Goal: Task Accomplishment & Management: Complete application form

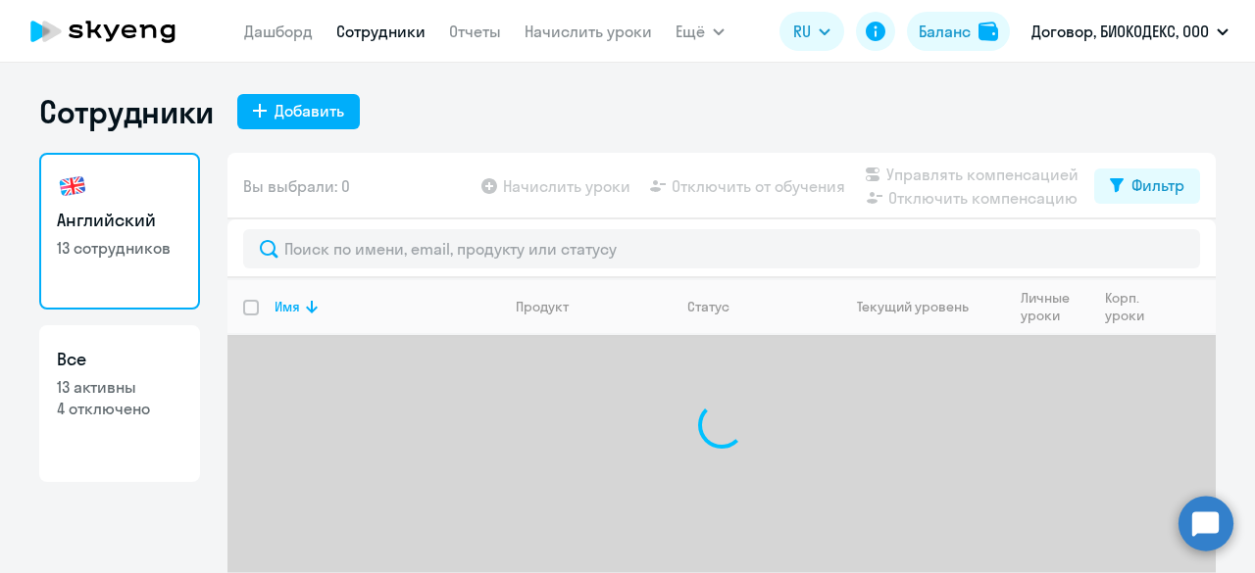
select select "30"
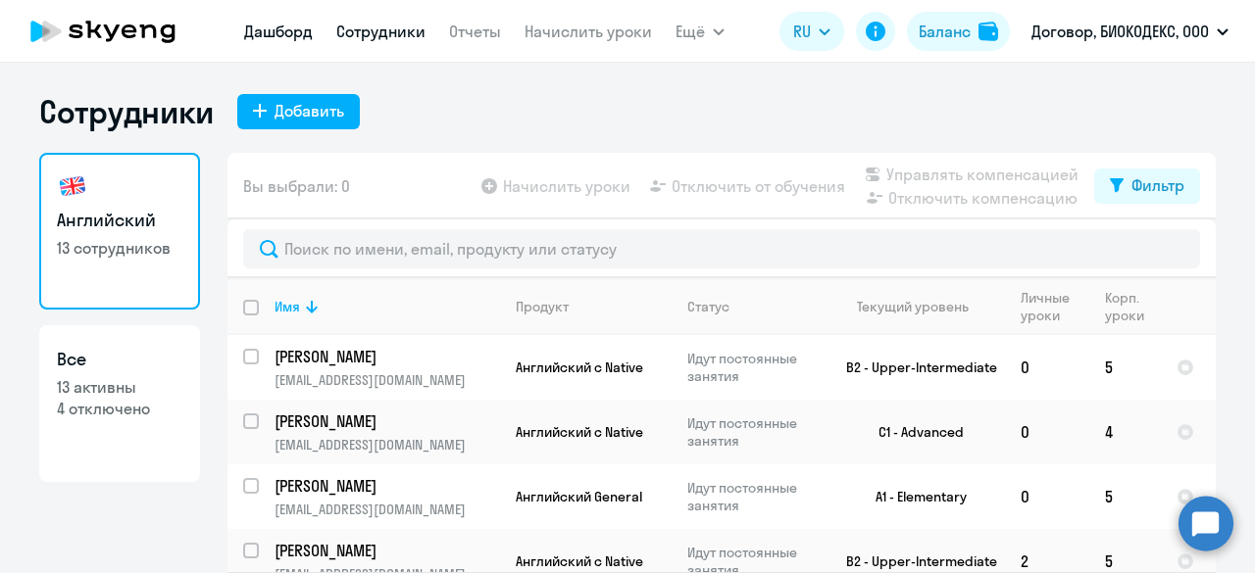
click at [286, 38] on link "Дашборд" at bounding box center [278, 32] width 69 height 20
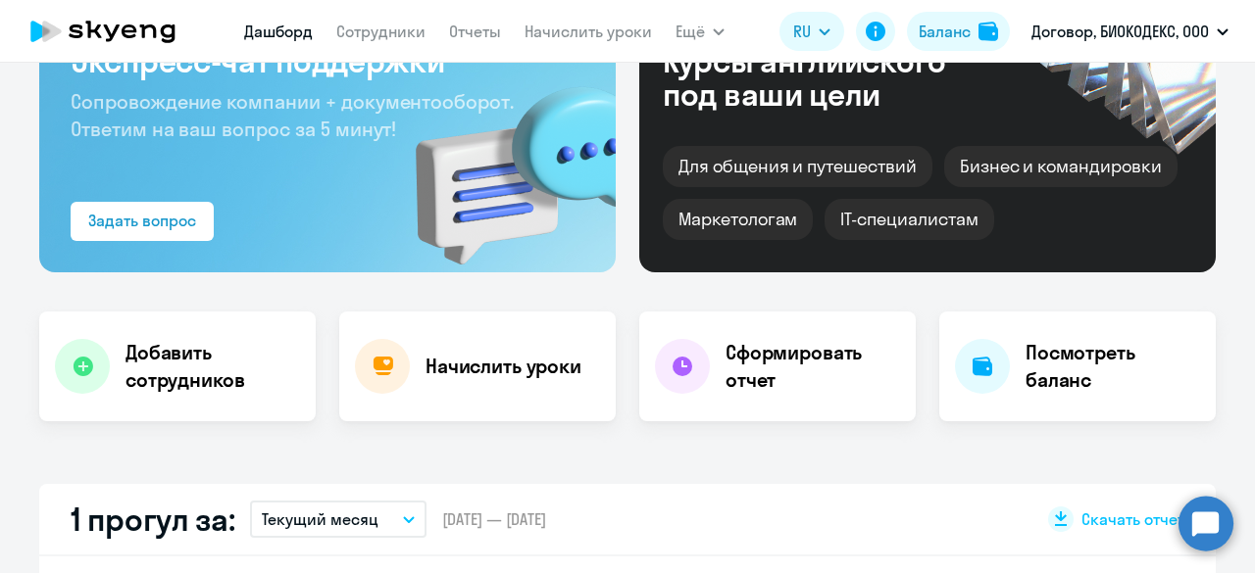
scroll to position [294, 0]
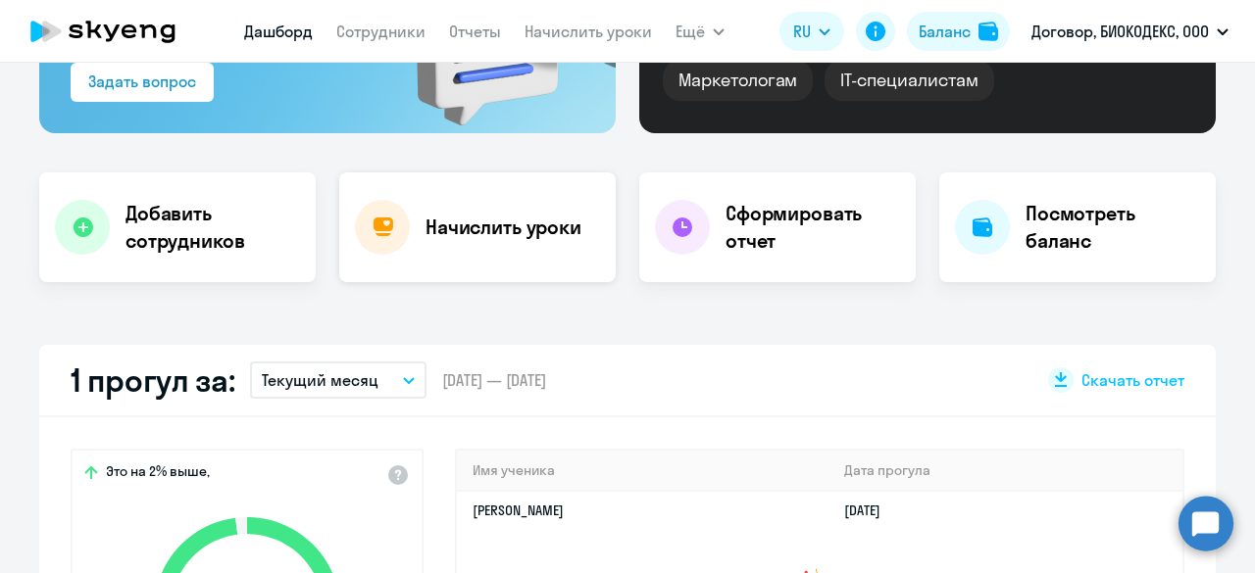
click at [466, 231] on h4 "Начислить уроки" at bounding box center [503, 227] width 156 height 27
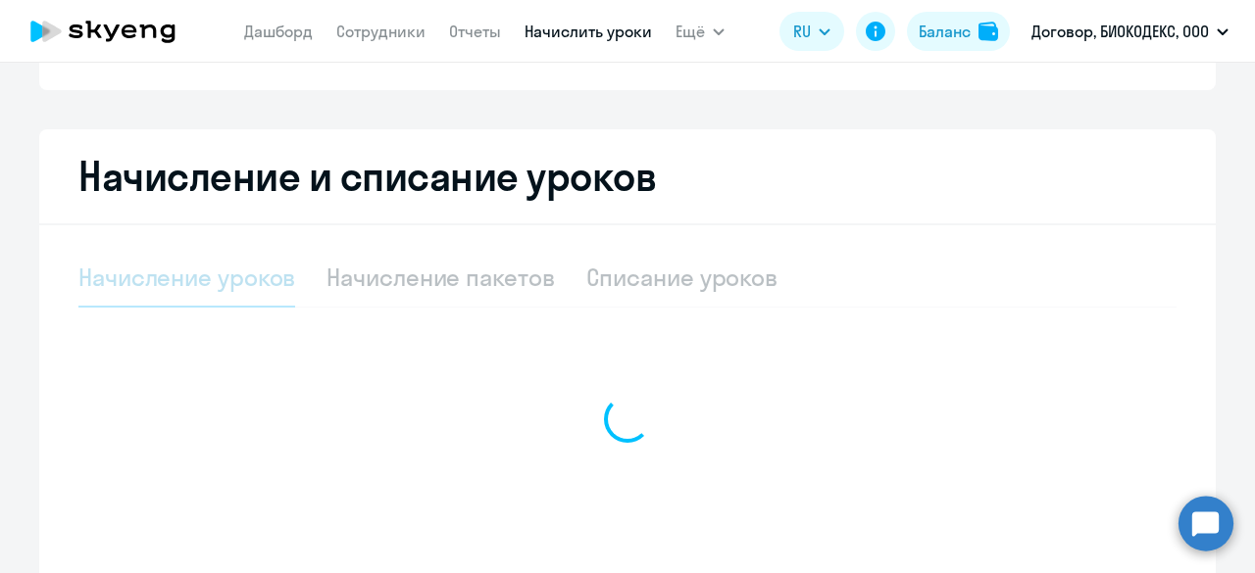
select select "10"
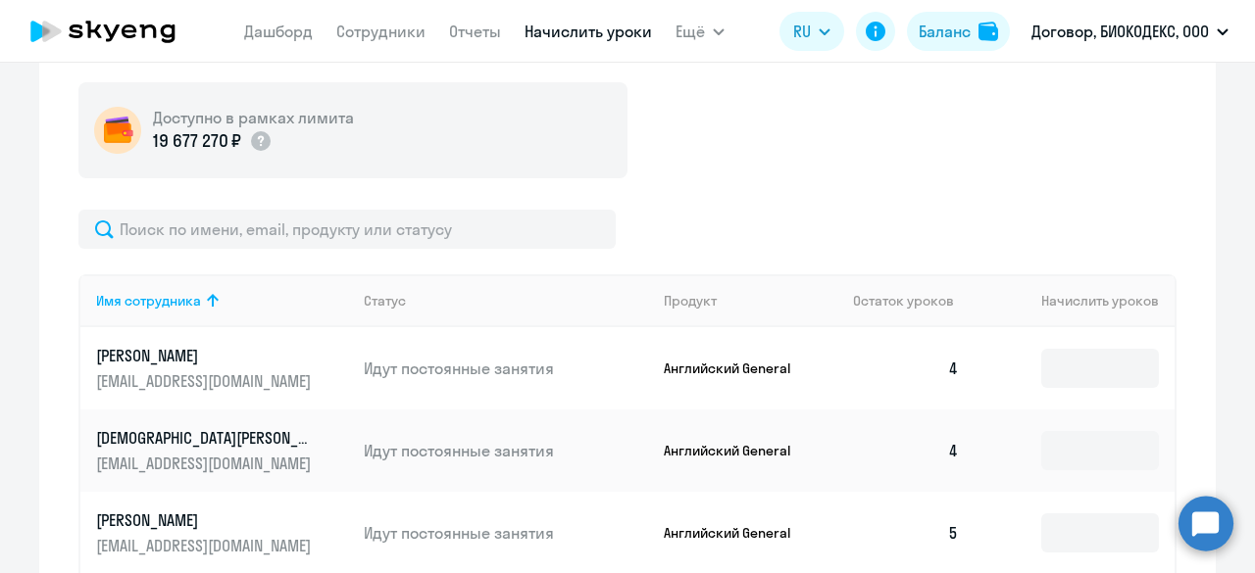
scroll to position [588, 0]
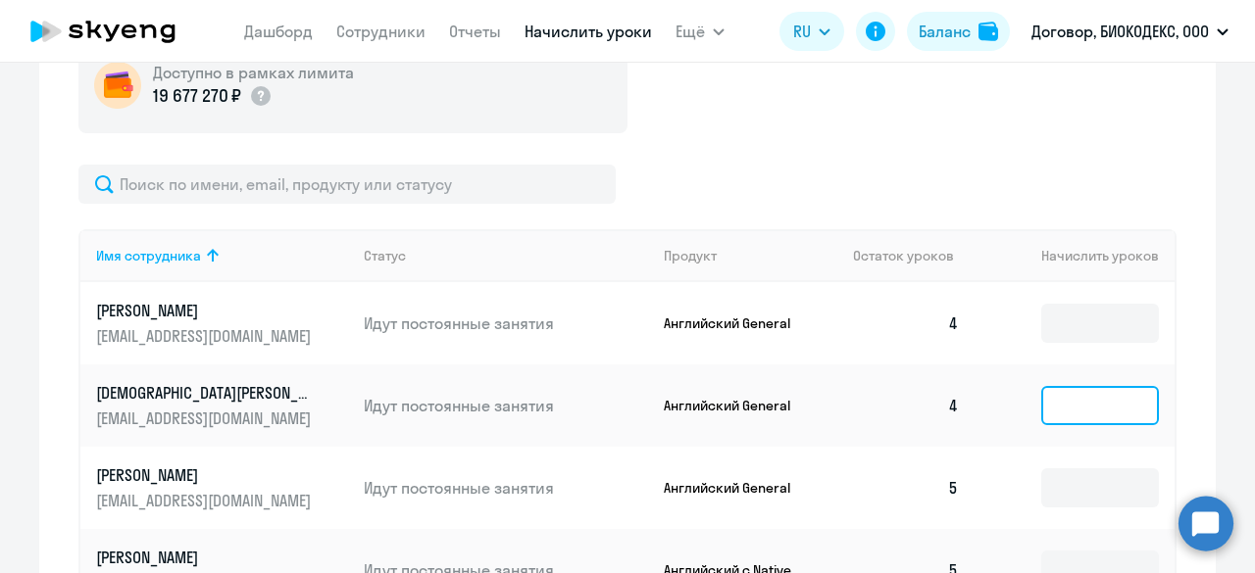
click at [1063, 401] on input at bounding box center [1100, 405] width 118 height 39
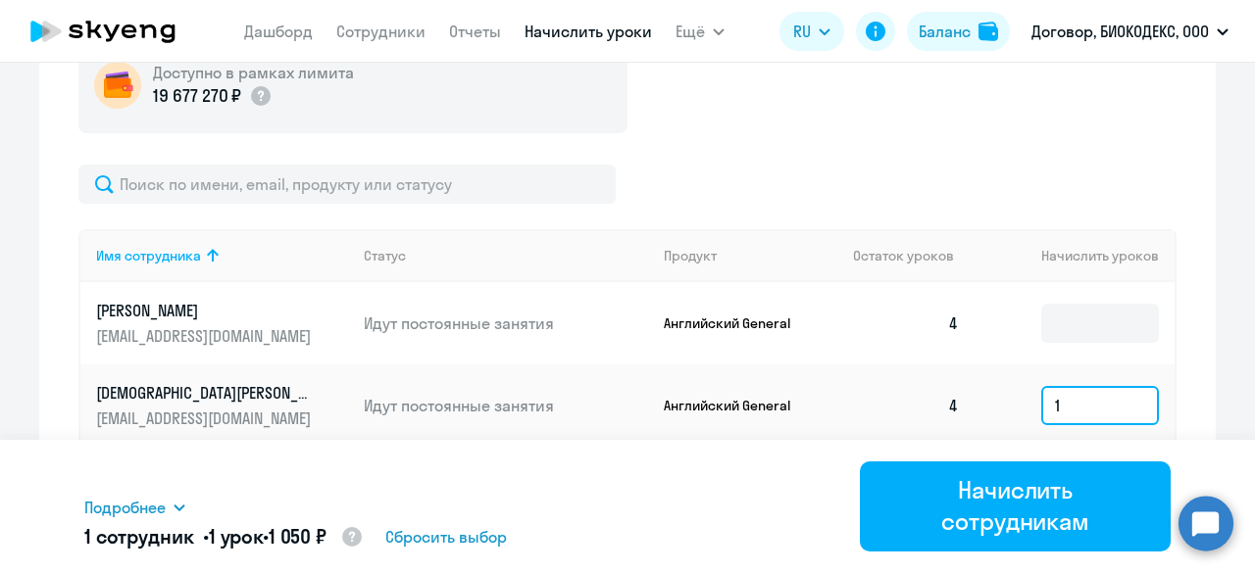
type input "1"
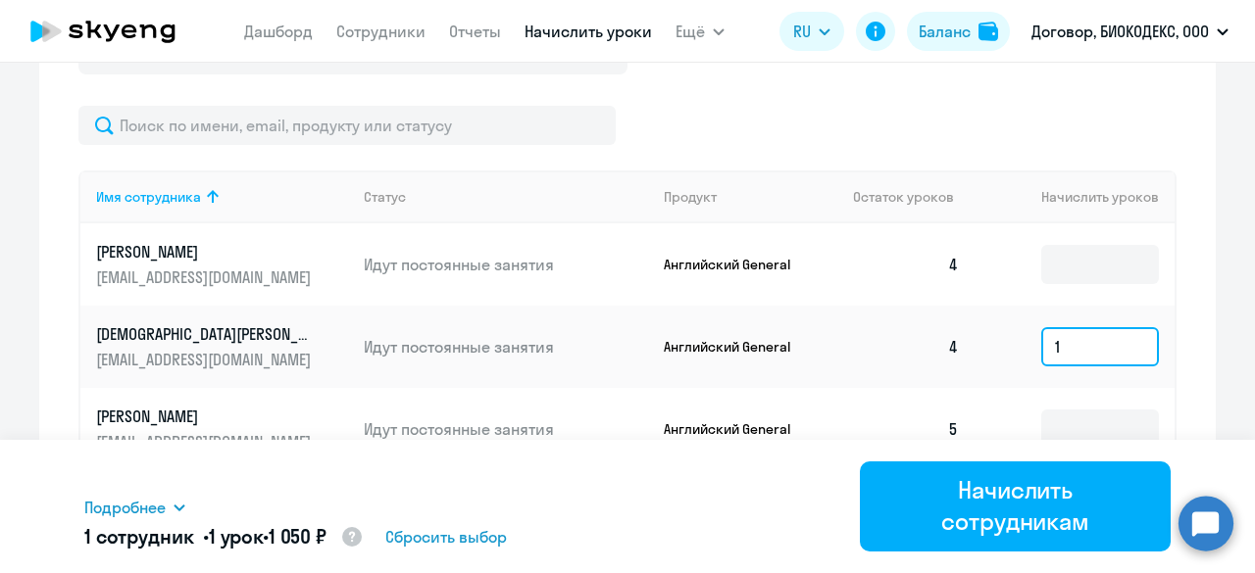
scroll to position [686, 0]
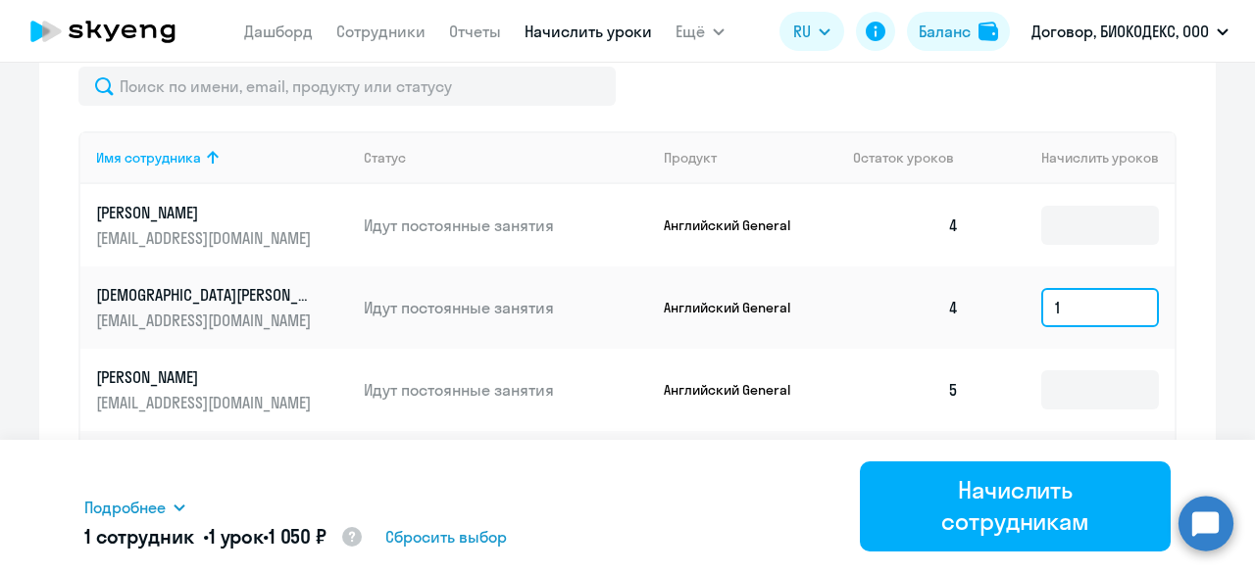
drag, startPoint x: 1078, startPoint y: 305, endPoint x: 929, endPoint y: 300, distance: 149.1
click at [929, 300] on tr "Belyaeva Svetlana shipitsyna.s@gmail.com Идут постоянные занятия Английский Gen…" at bounding box center [627, 308] width 1094 height 82
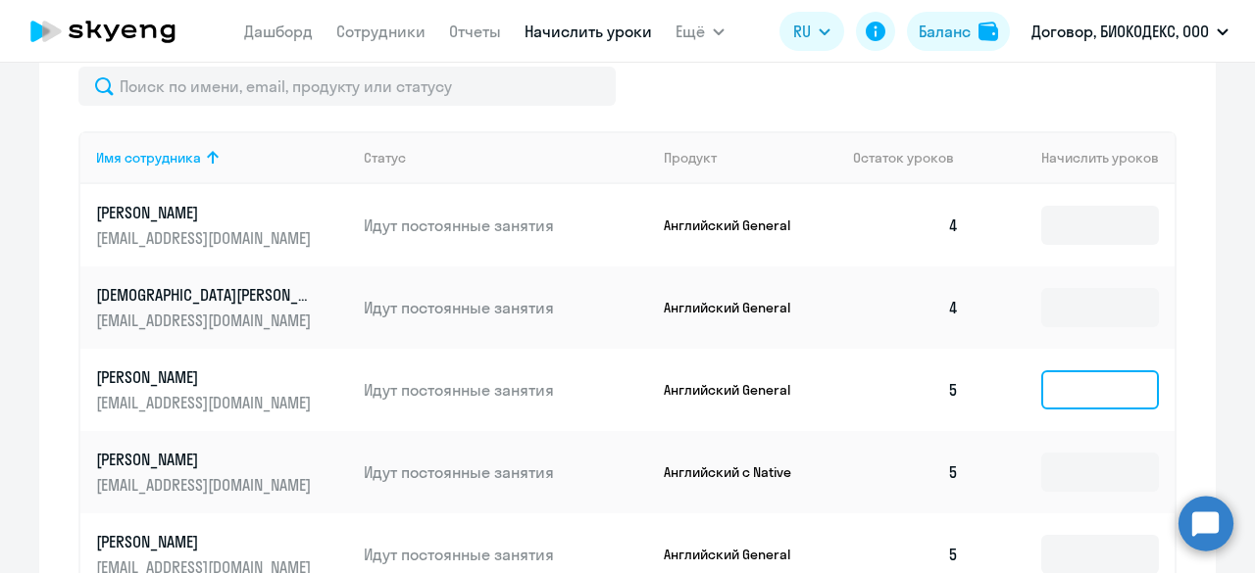
click at [1063, 380] on input at bounding box center [1100, 390] width 118 height 39
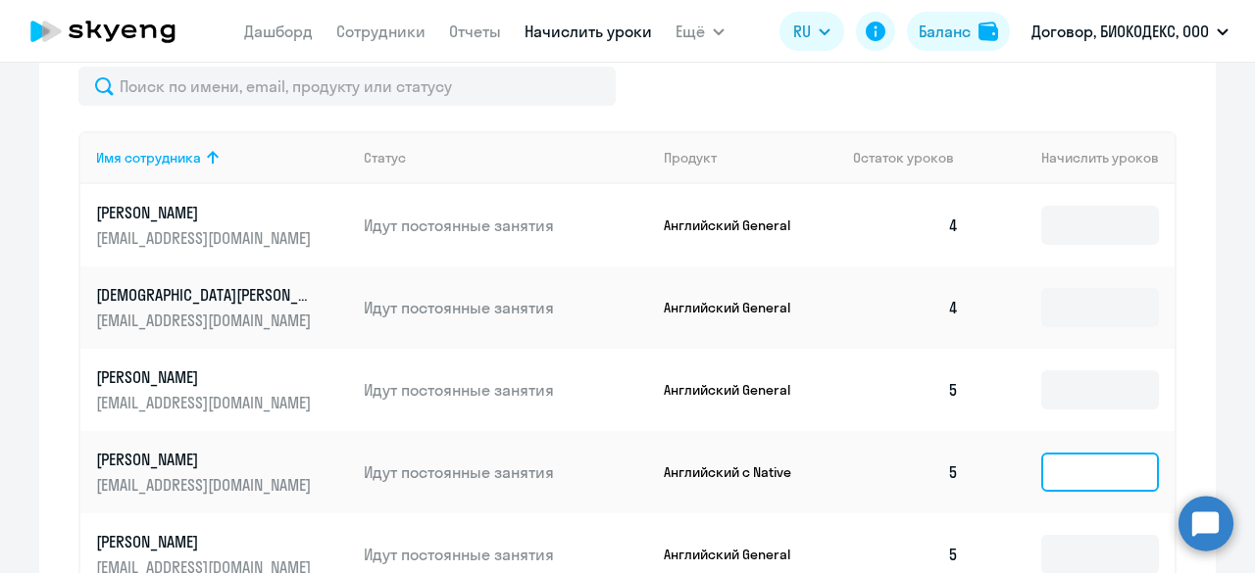
click at [1061, 474] on input at bounding box center [1100, 472] width 118 height 39
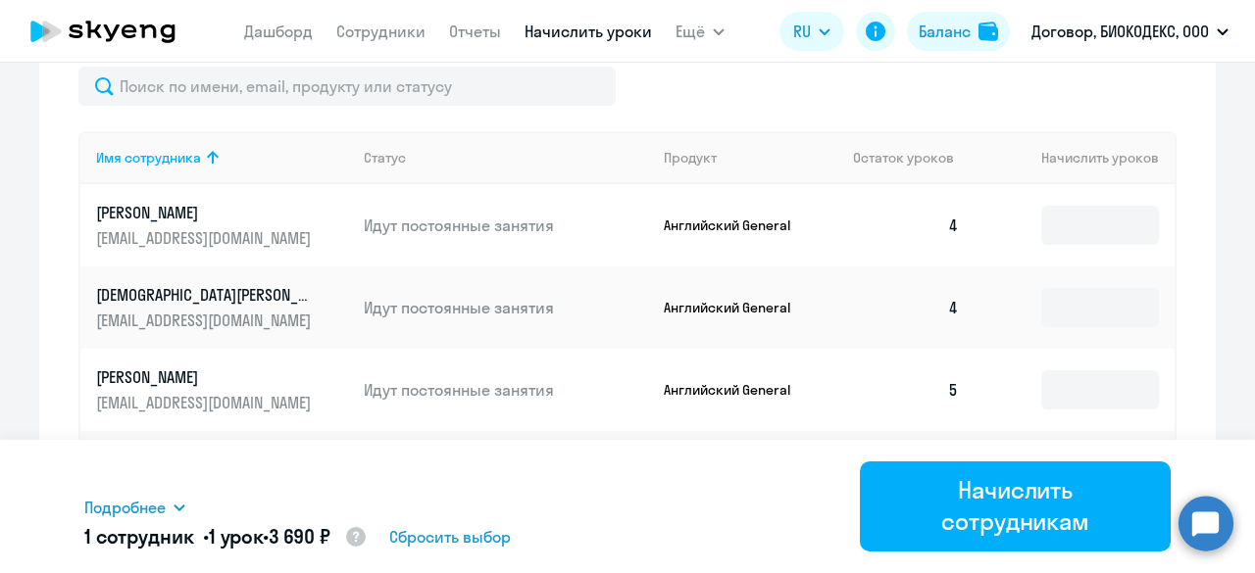
type input "1"
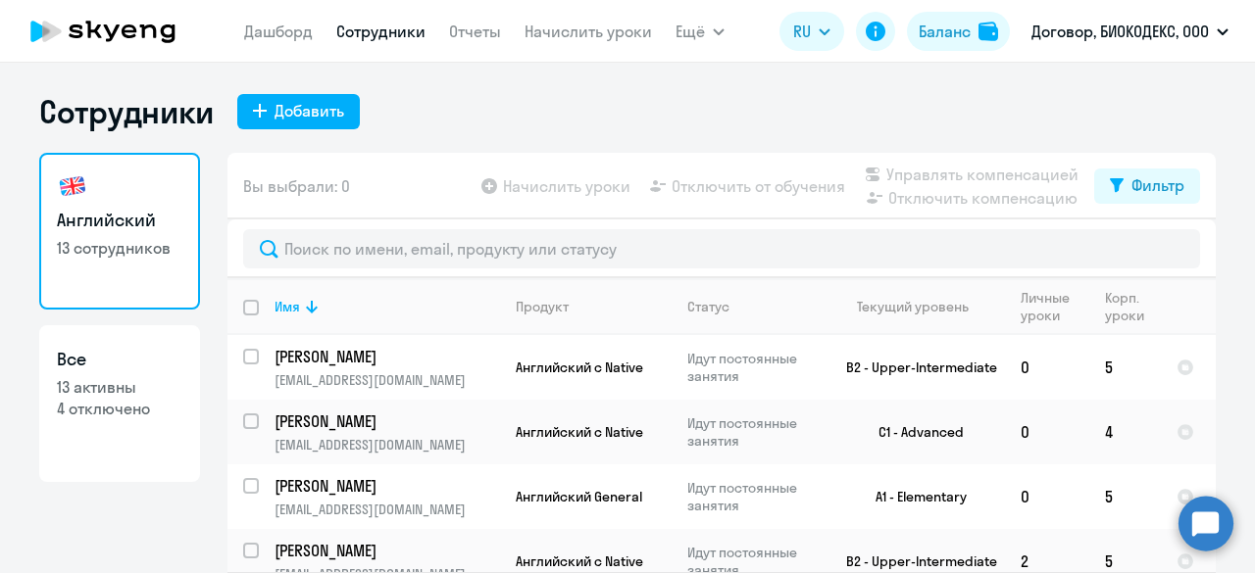
select select "30"
click at [561, 36] on link "Начислить уроки" at bounding box center [587, 32] width 127 height 20
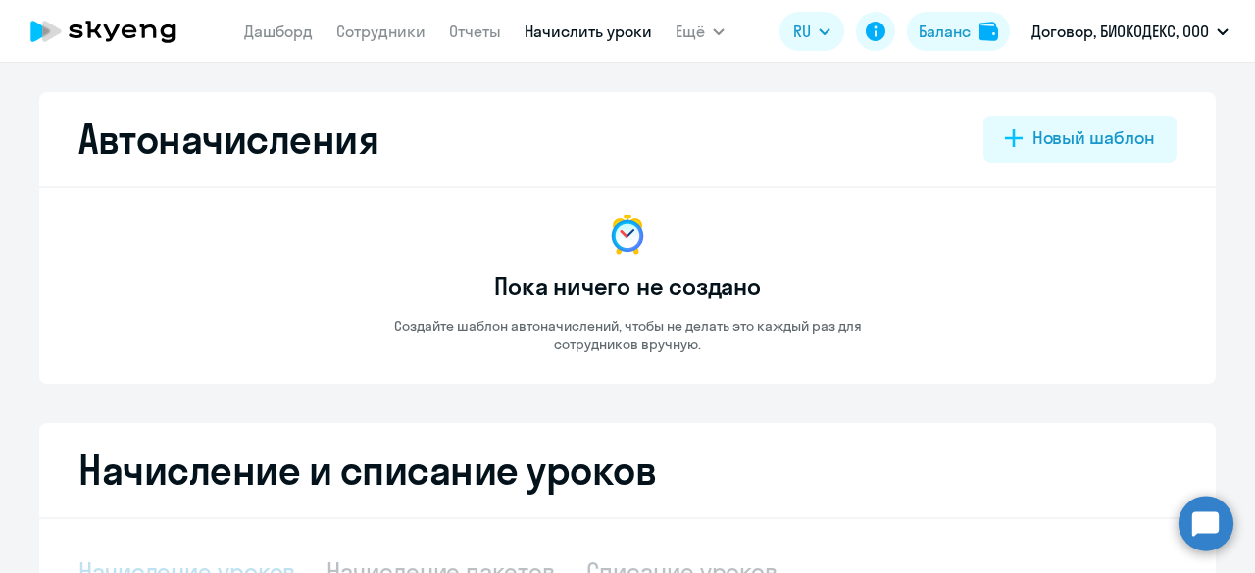
select select "10"
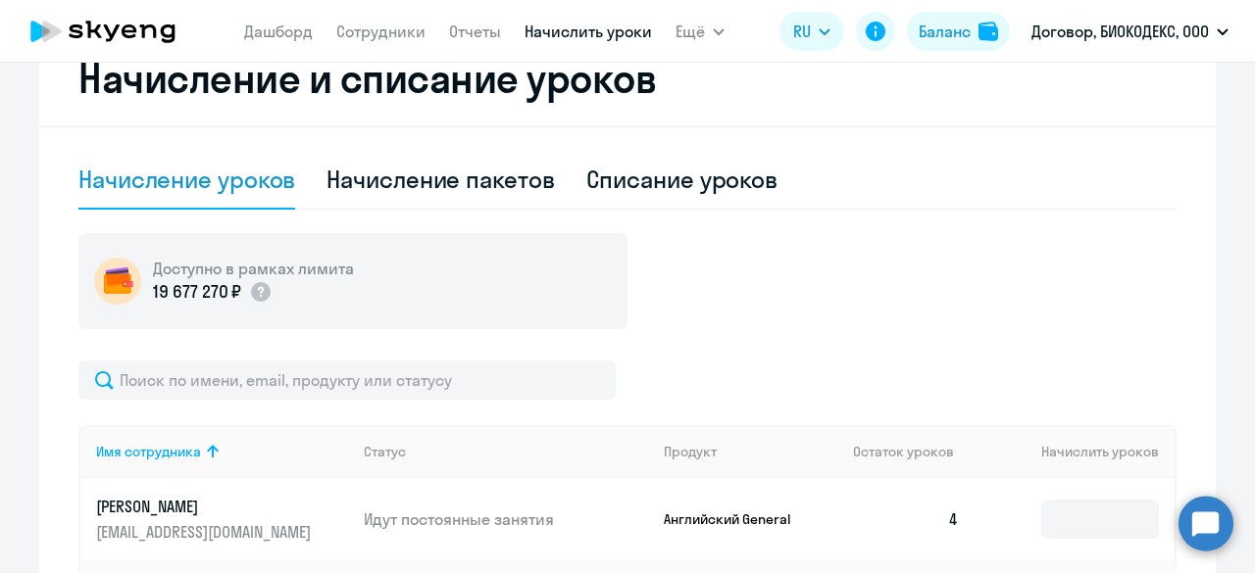
scroll to position [490, 0]
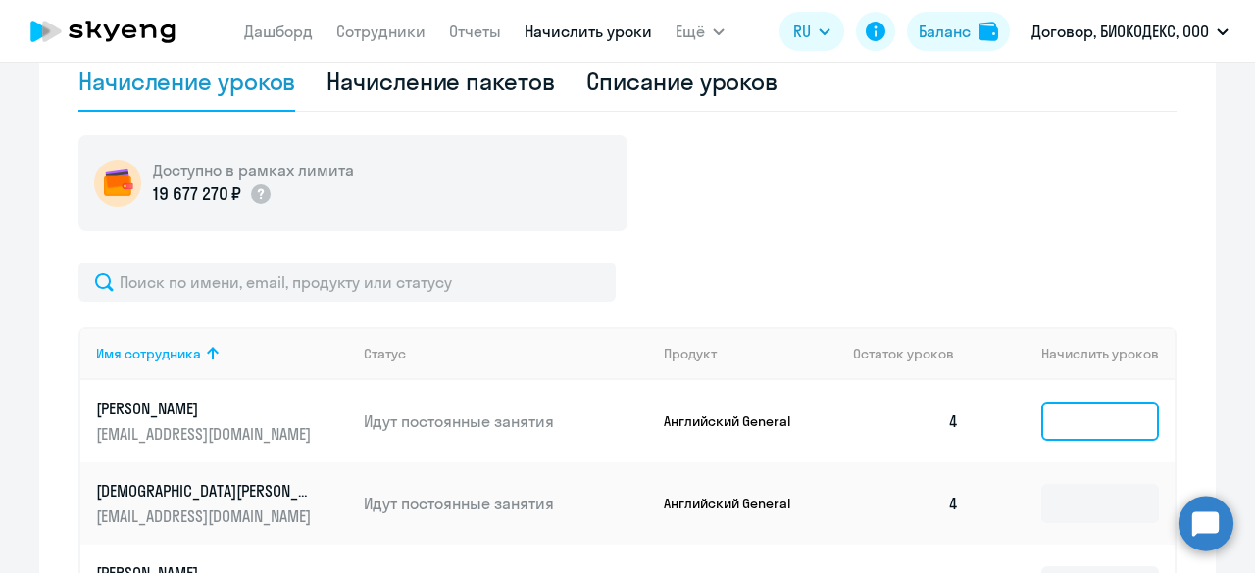
click at [1058, 420] on input at bounding box center [1100, 421] width 118 height 39
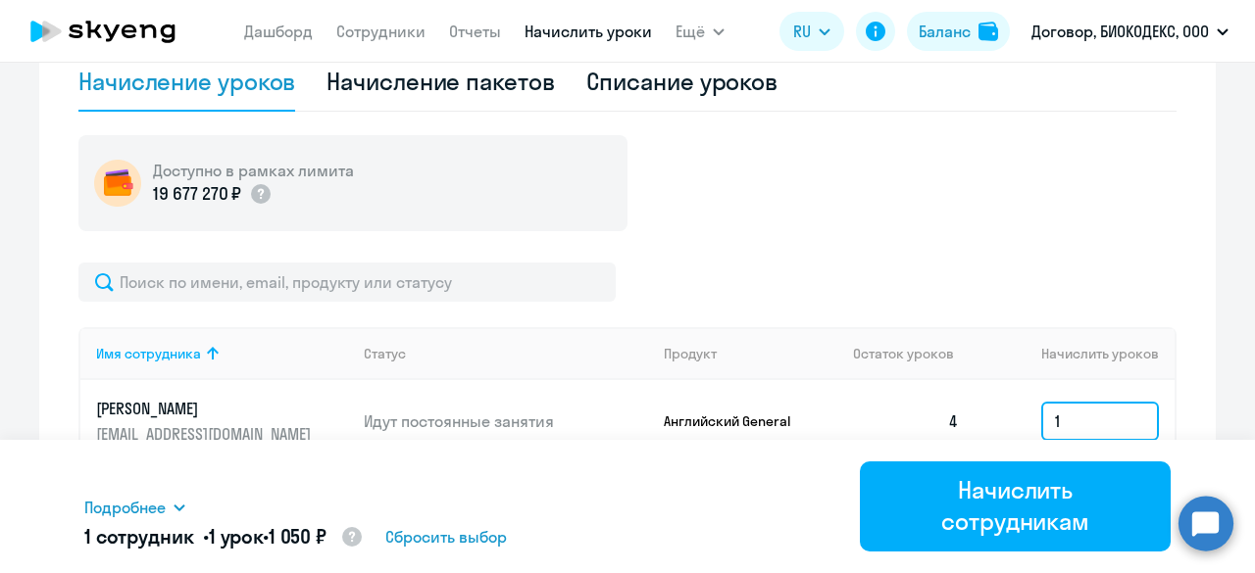
type input "1"
click at [1074, 270] on div at bounding box center [627, 282] width 1098 height 39
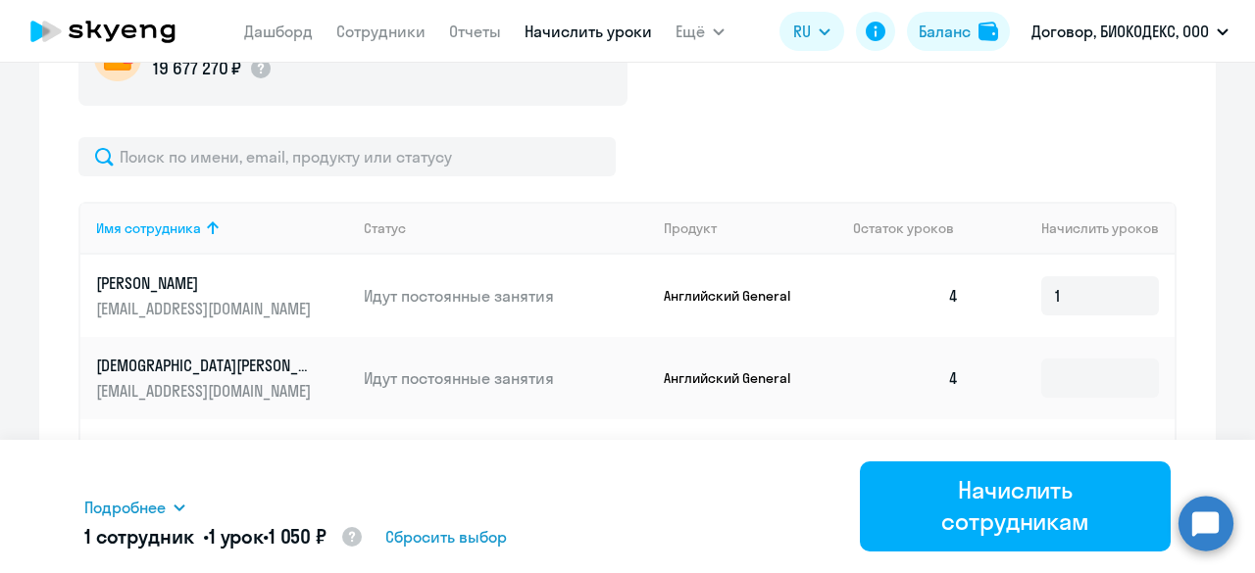
scroll to position [686, 0]
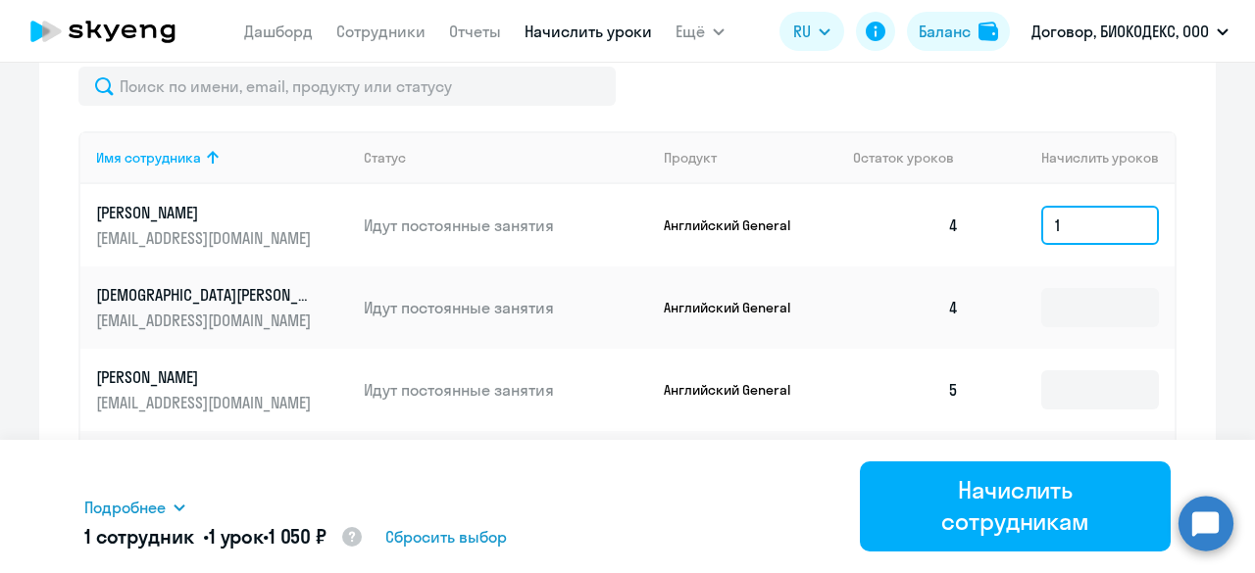
click at [1054, 229] on input "1" at bounding box center [1100, 225] width 118 height 39
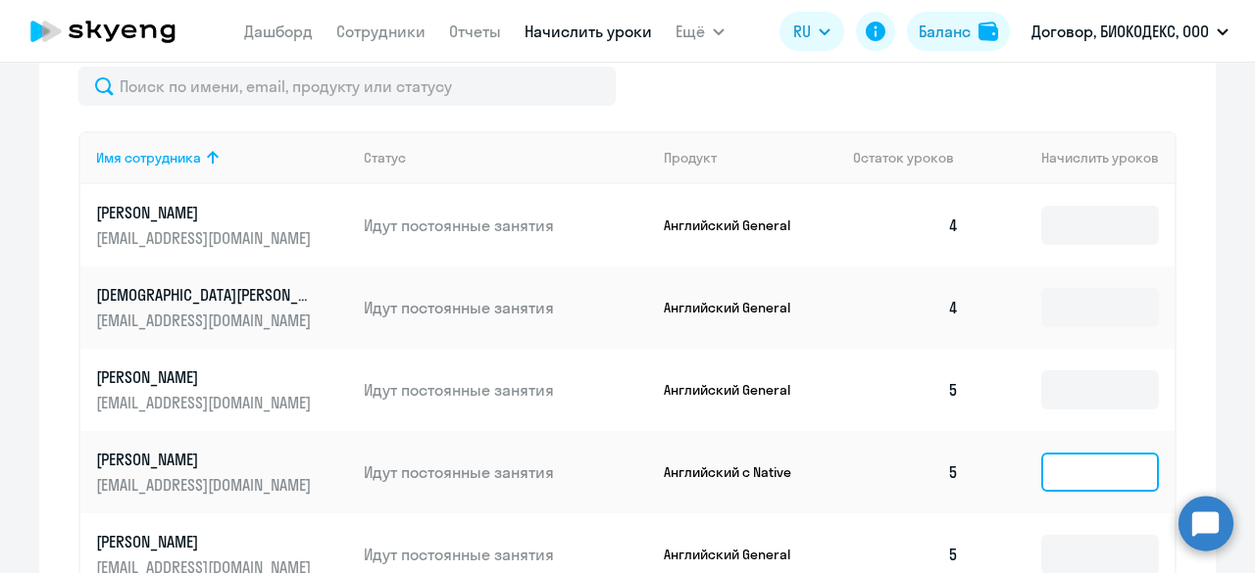
click at [1041, 474] on input at bounding box center [1100, 472] width 118 height 39
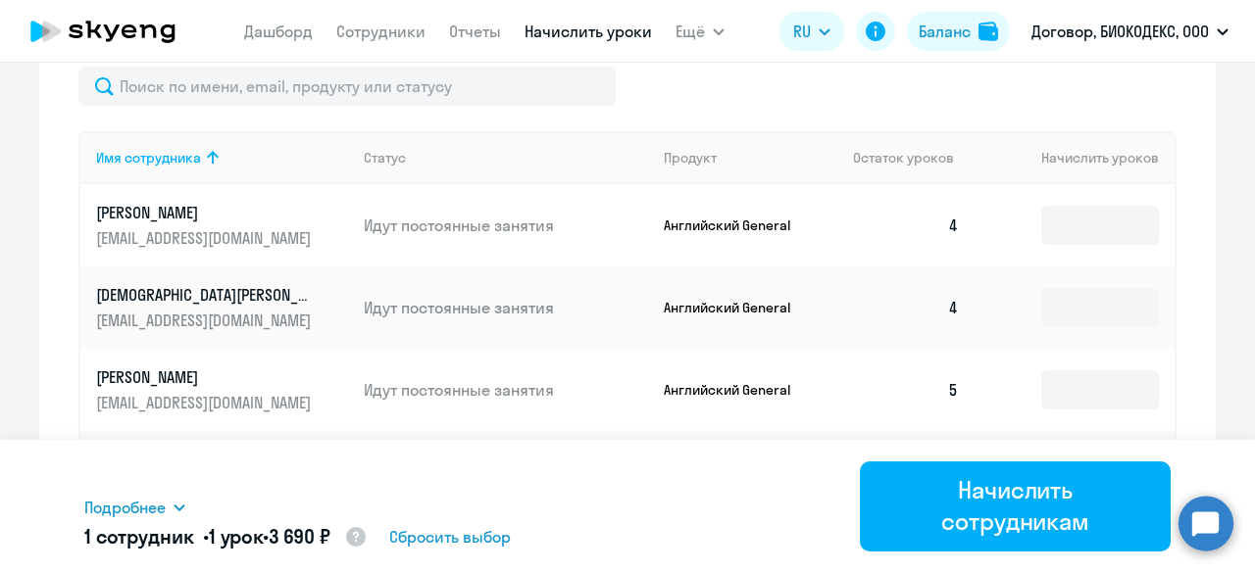
type input "1"
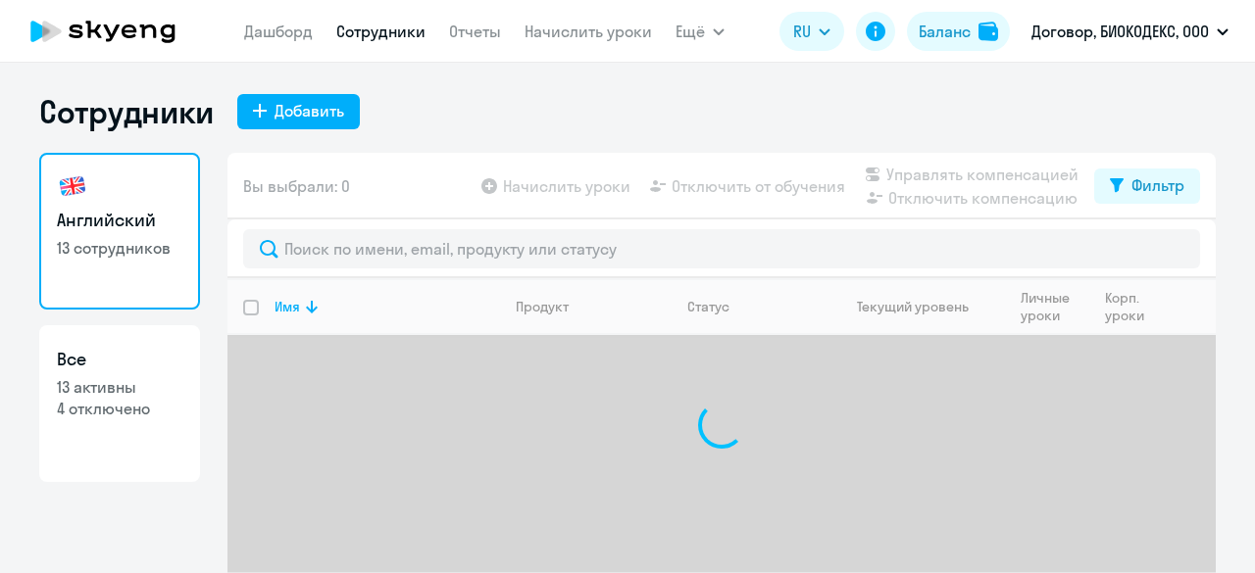
select select "30"
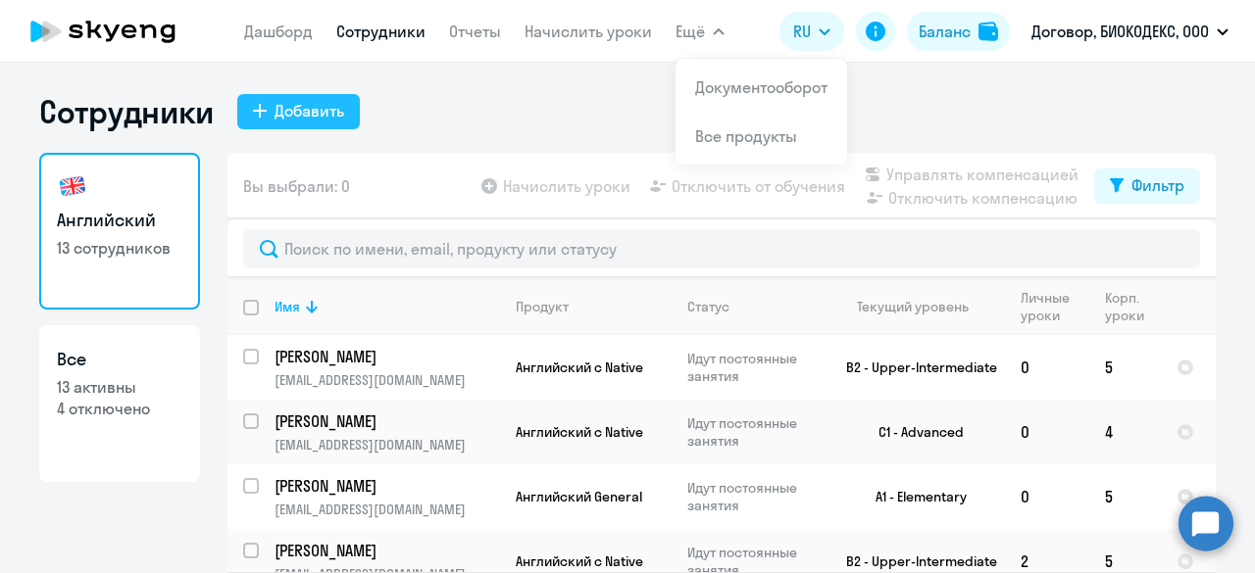
click at [290, 115] on div "Добавить" at bounding box center [309, 111] width 70 height 24
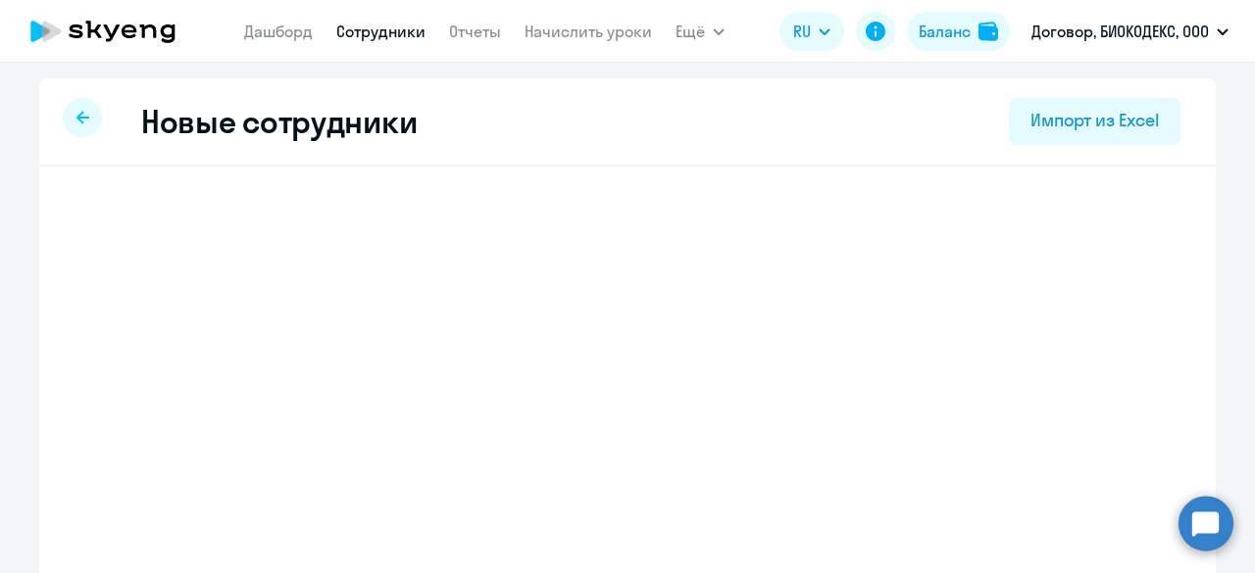
select select "english_adult_not_native_speaker"
select select "3"
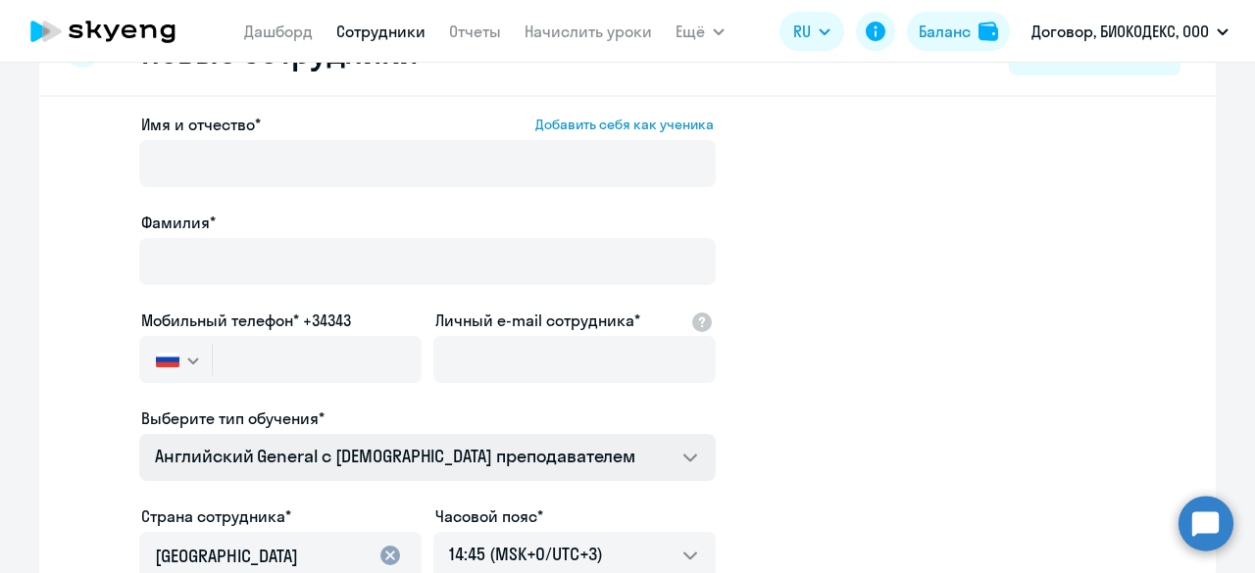
scroll to position [61, 0]
